Goal: Task Accomplishment & Management: Manage account settings

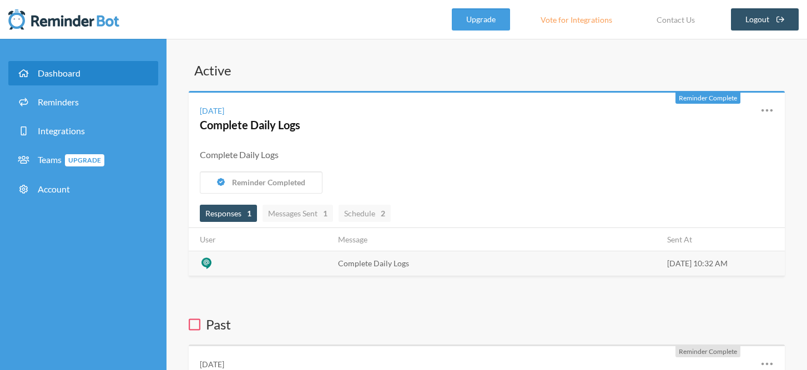
click at [107, 79] on link "Dashboard" at bounding box center [83, 73] width 150 height 24
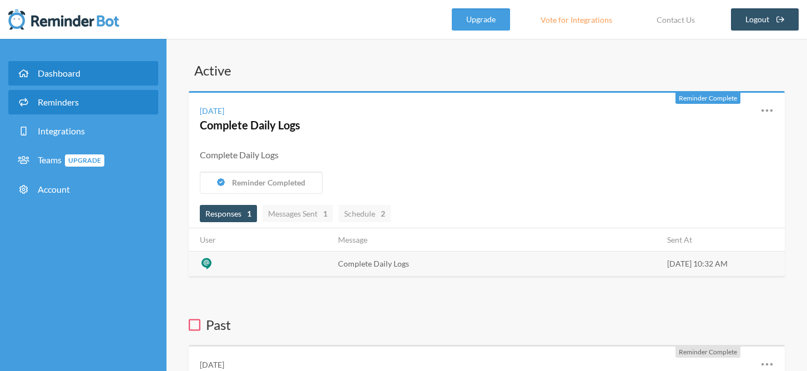
click at [123, 108] on link "Reminders" at bounding box center [83, 102] width 150 height 24
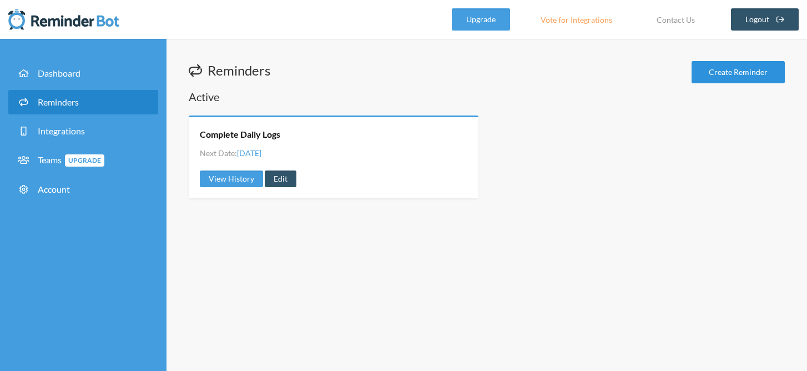
click at [724, 73] on link "Create Reminder" at bounding box center [737, 72] width 93 height 22
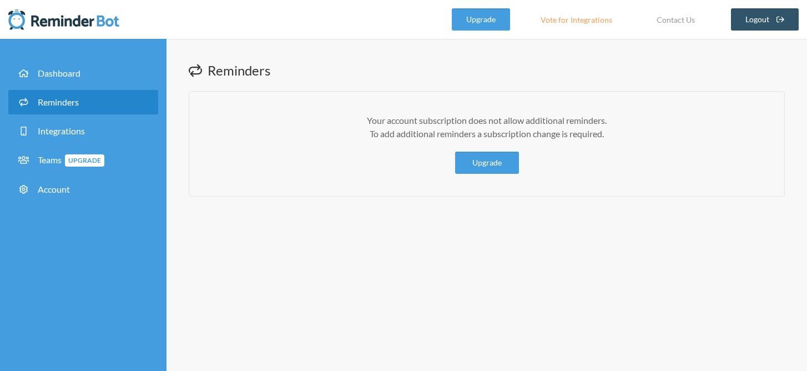
click at [52, 108] on link "Reminders" at bounding box center [83, 102] width 150 height 24
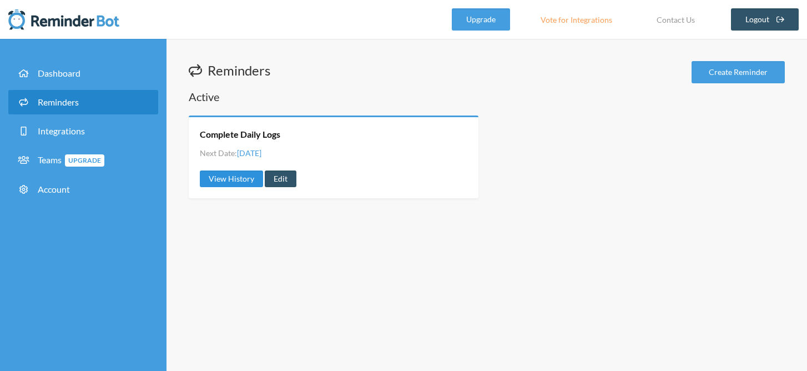
click at [216, 178] on link "View History" at bounding box center [231, 178] width 63 height 17
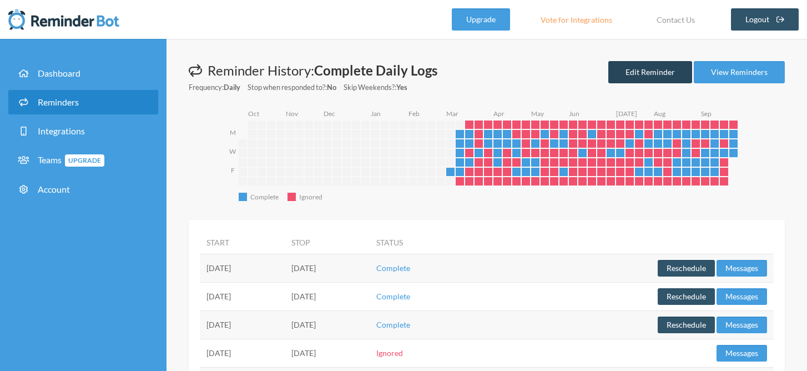
click at [645, 70] on link "Edit Reminder" at bounding box center [650, 72] width 84 height 22
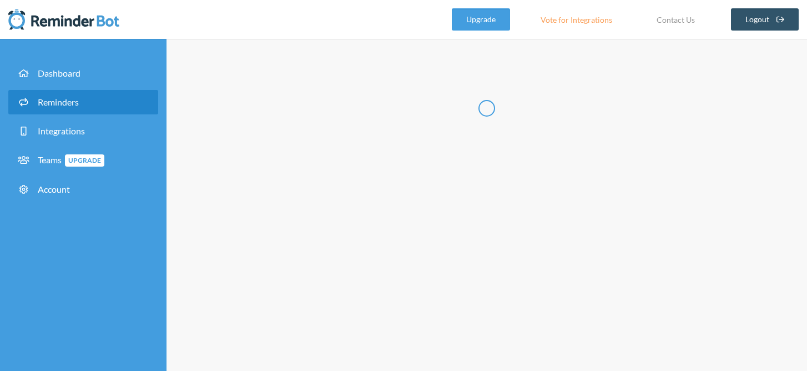
type input "Complete Daily Logs"
checkbox input "true"
checkbox input "false"
select select "10:30:00"
select select "11:30:00"
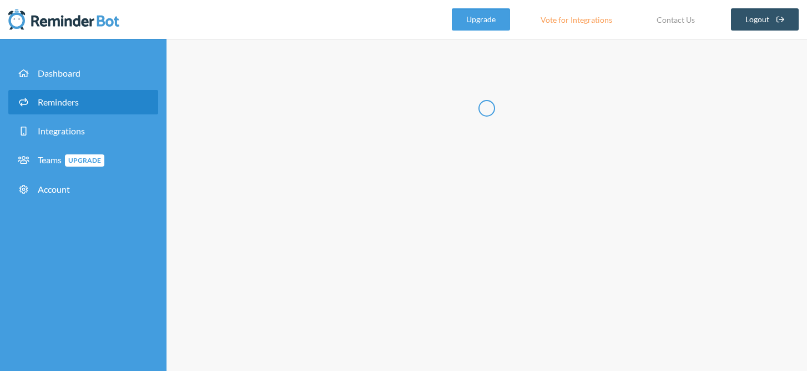
select select "14:30:00"
select select "15:30:00"
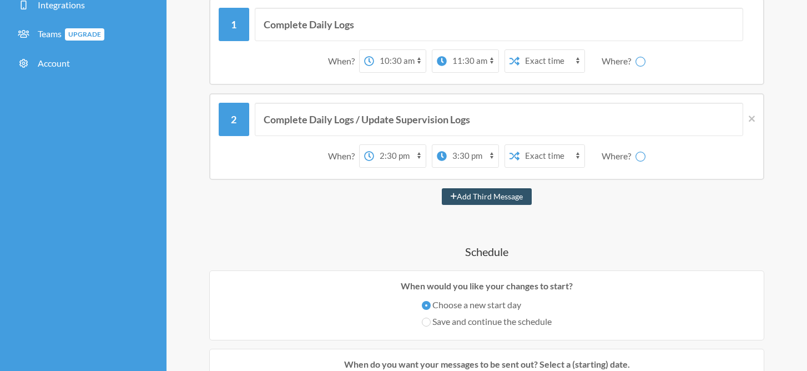
select select "spaces/AAAA3cEbT6Y"
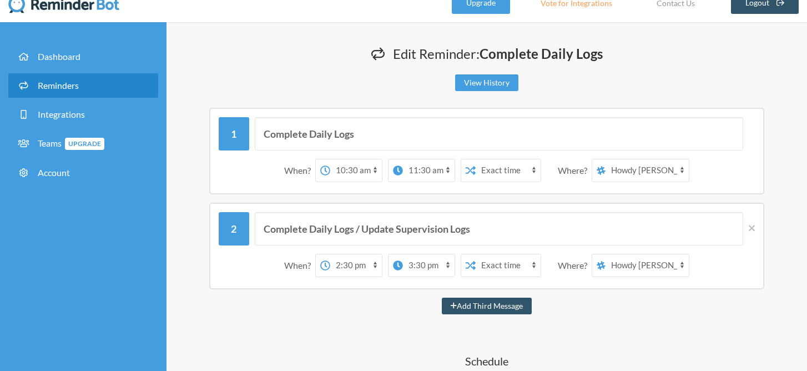
scroll to position [50, 0]
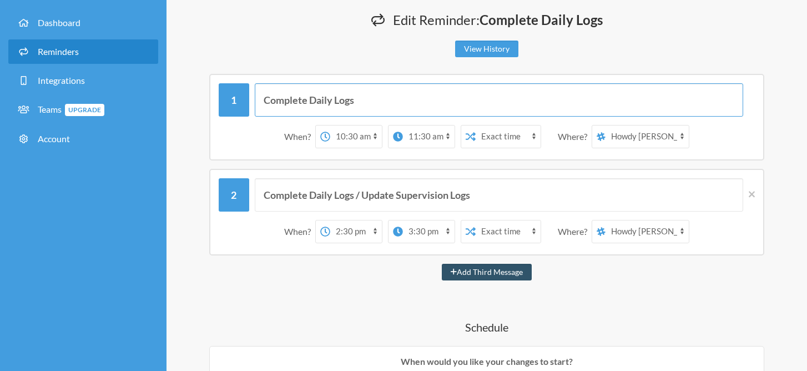
click at [361, 103] on input "Complete Daily Logs" at bounding box center [499, 99] width 489 height 33
type input "Complete Daily Logs / Convert Notes"
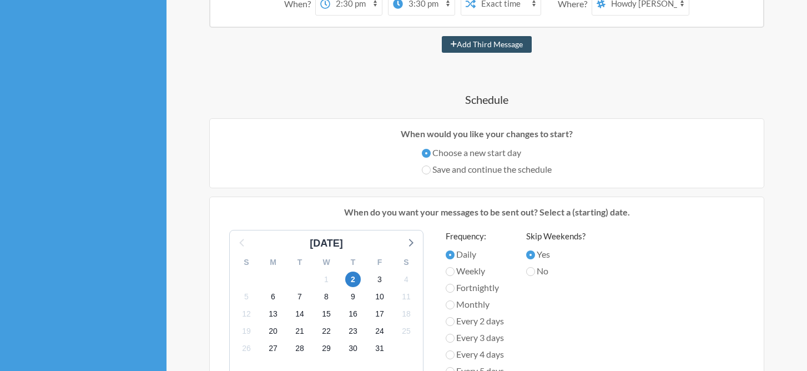
scroll to position [297, 0]
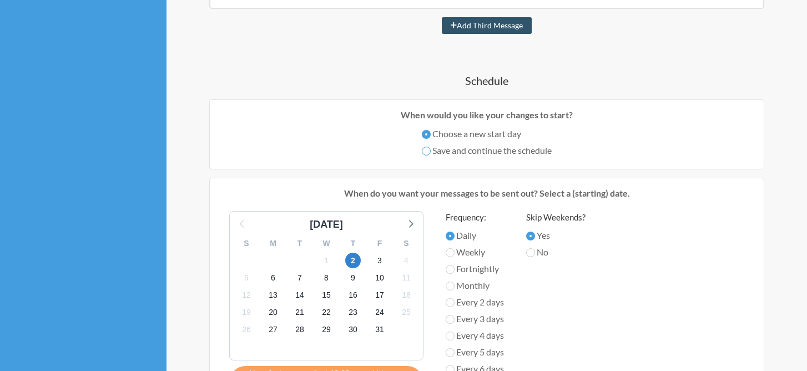
click at [428, 149] on input "Save and continue the schedule" at bounding box center [426, 150] width 9 height 9
radio input "true"
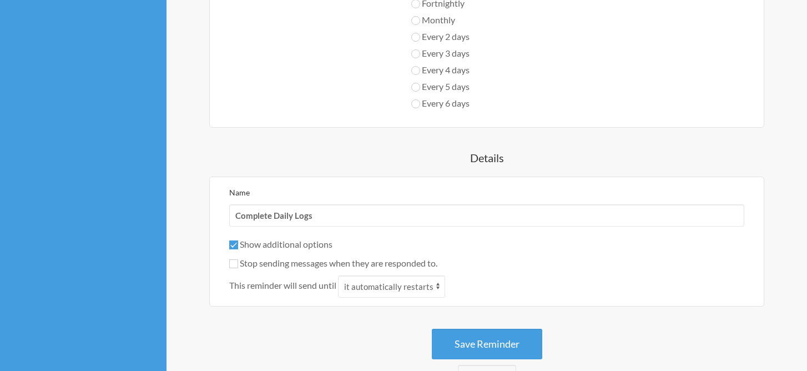
scroll to position [609, 0]
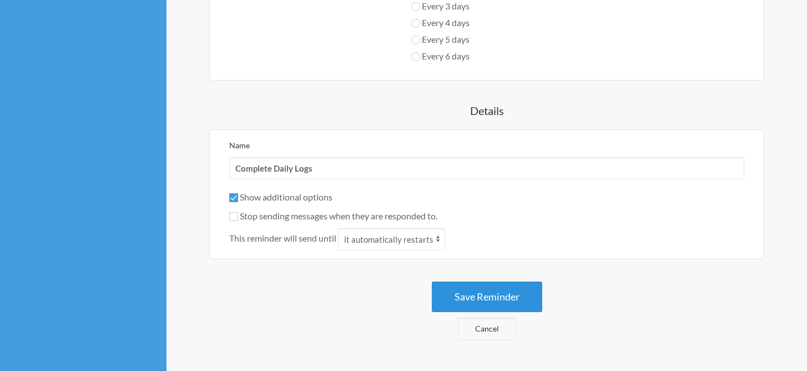
click at [480, 302] on button "Save Reminder" at bounding box center [487, 296] width 110 height 31
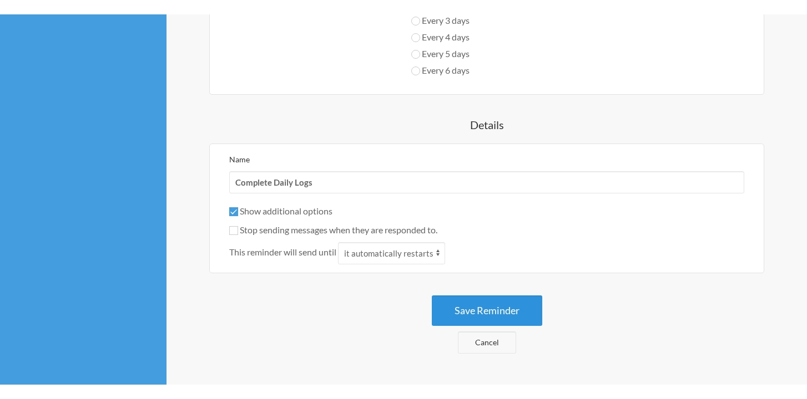
scroll to position [0, 0]
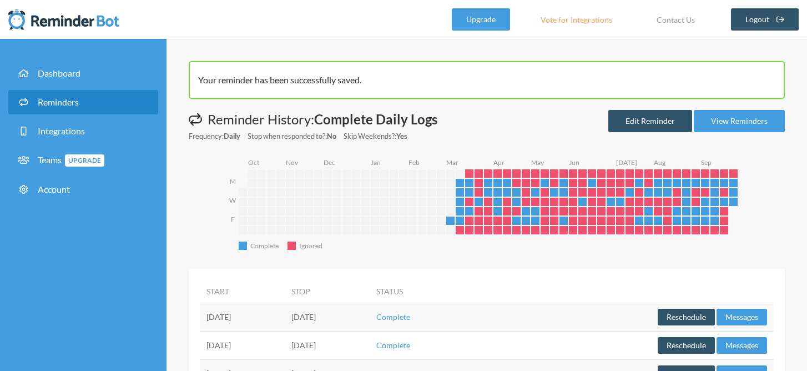
click at [107, 83] on link "Dashboard" at bounding box center [83, 73] width 150 height 24
